Goal: Check status: Check status

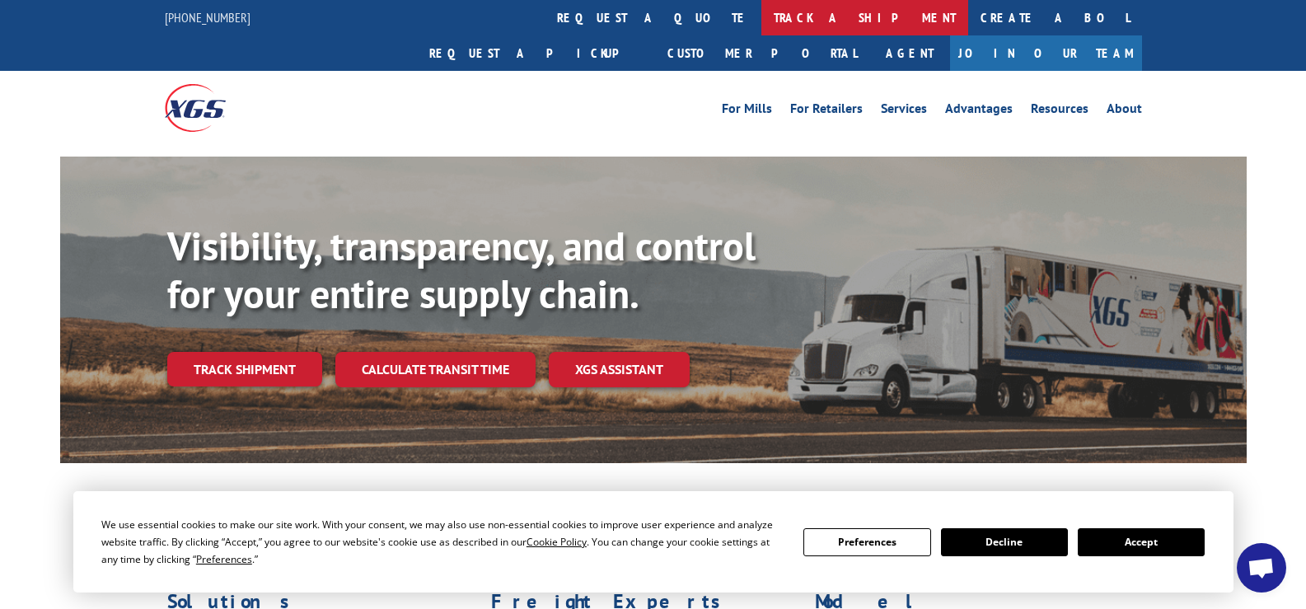
click at [761, 9] on link "track a shipment" at bounding box center [864, 17] width 207 height 35
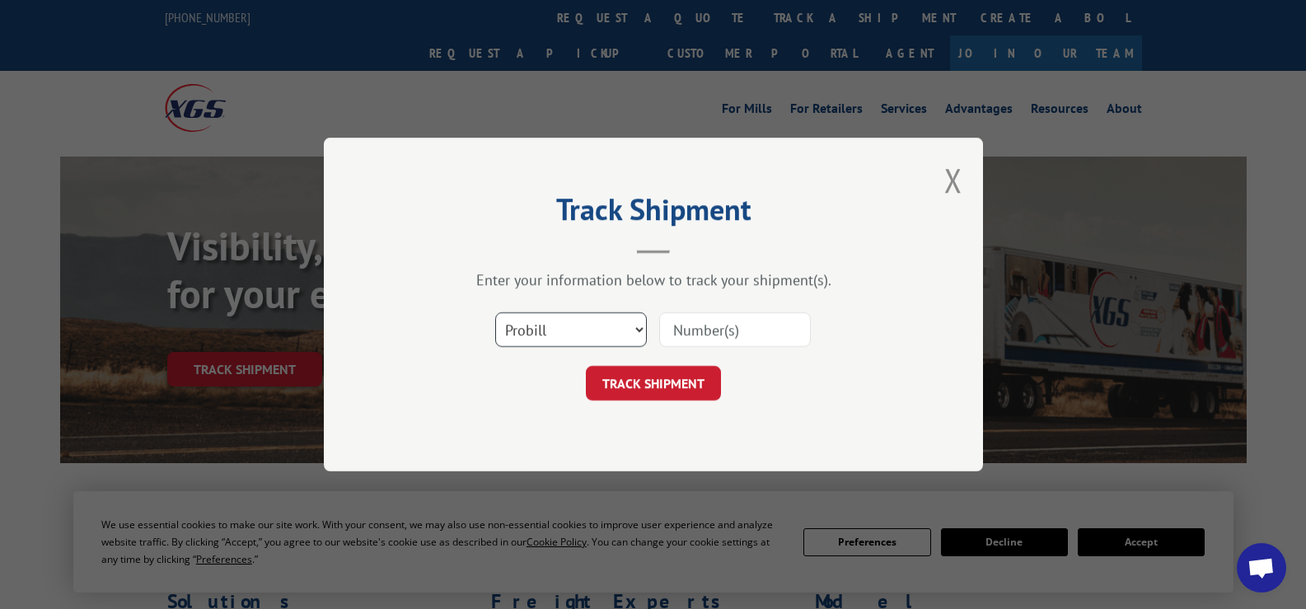
click at [578, 342] on select "Select category... Probill BOL PO" at bounding box center [571, 329] width 152 height 35
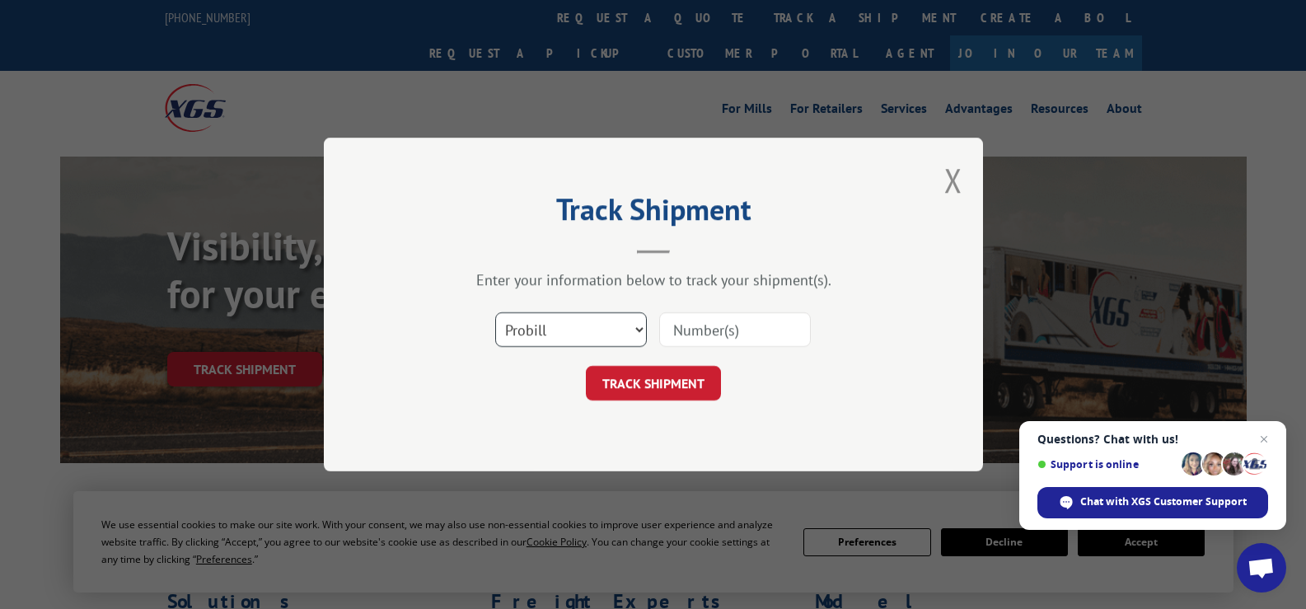
select select "po"
click at [495, 312] on select "Select category... Probill BOL PO" at bounding box center [571, 329] width 152 height 35
click at [735, 338] on input at bounding box center [735, 329] width 152 height 35
paste input "31502388"
type input "31502388"
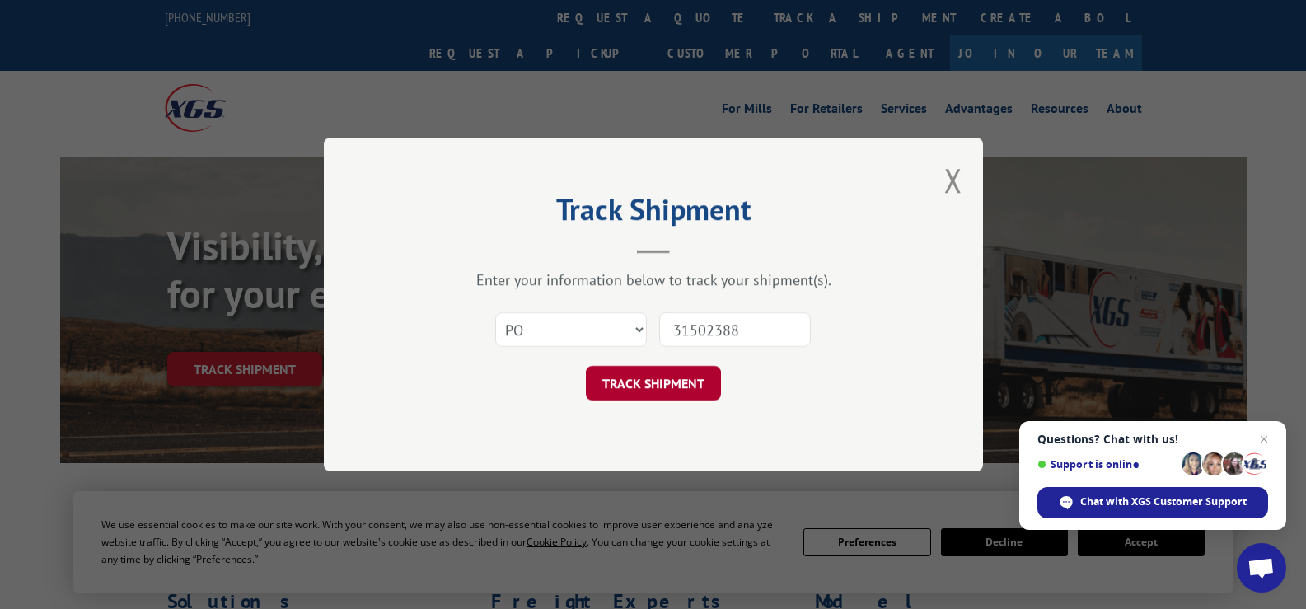
click at [614, 376] on button "TRACK SHIPMENT" at bounding box center [653, 383] width 135 height 35
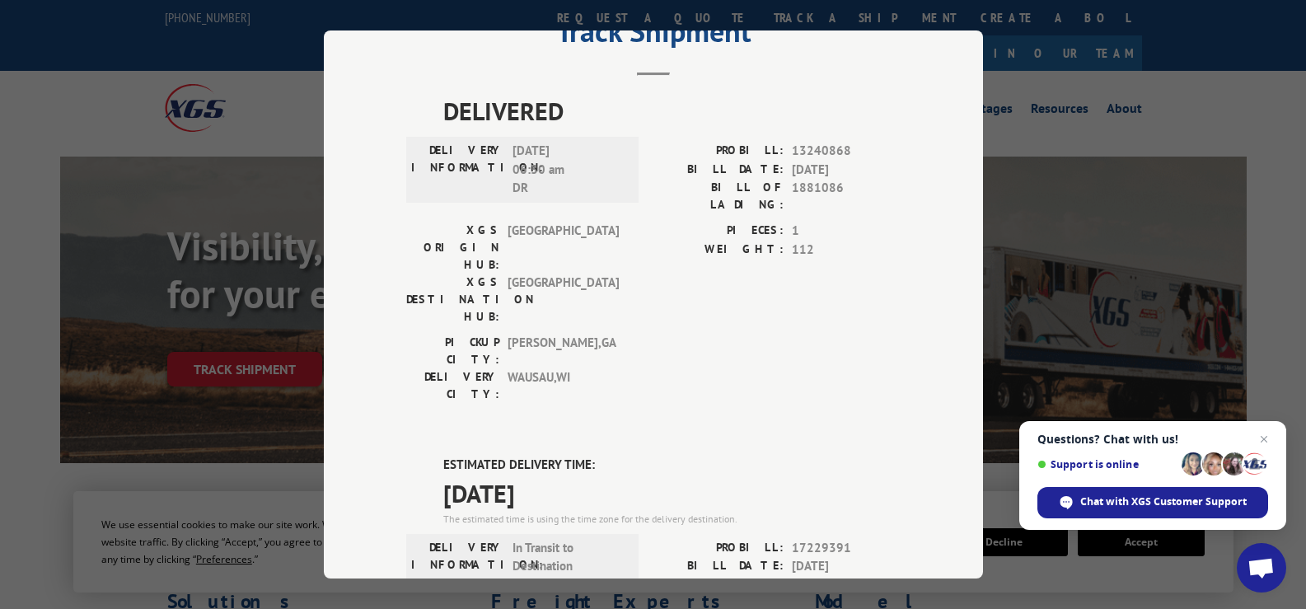
scroll to position [165, 0]
